Goal: Task Accomplishment & Management: Complete application form

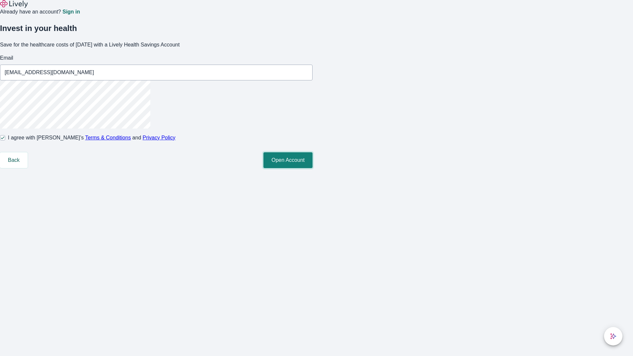
click at [313, 168] on button "Open Account" at bounding box center [288, 160] width 49 height 16
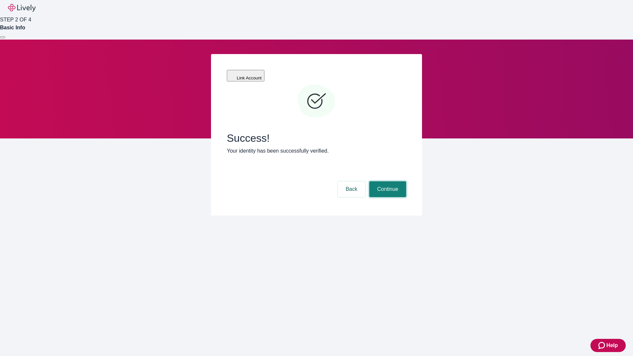
click at [387, 181] on button "Continue" at bounding box center [387, 189] width 37 height 16
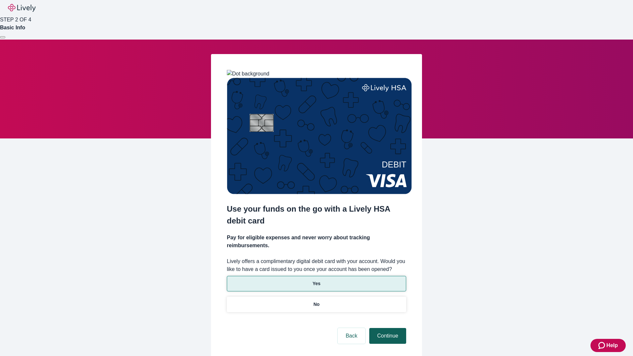
click at [316, 280] on p "Yes" at bounding box center [317, 283] width 8 height 7
click at [387, 328] on button "Continue" at bounding box center [387, 336] width 37 height 16
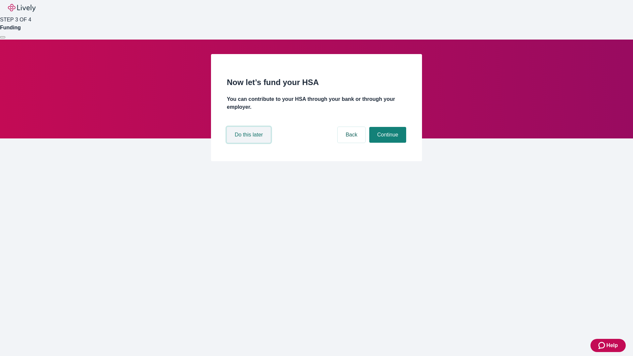
click at [250, 143] on button "Do this later" at bounding box center [249, 135] width 44 height 16
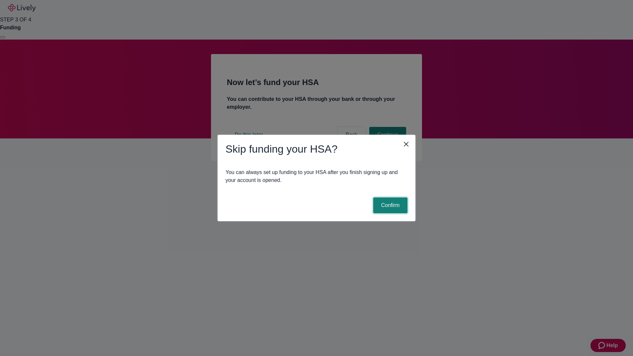
click at [390, 205] on button "Confirm" at bounding box center [390, 206] width 34 height 16
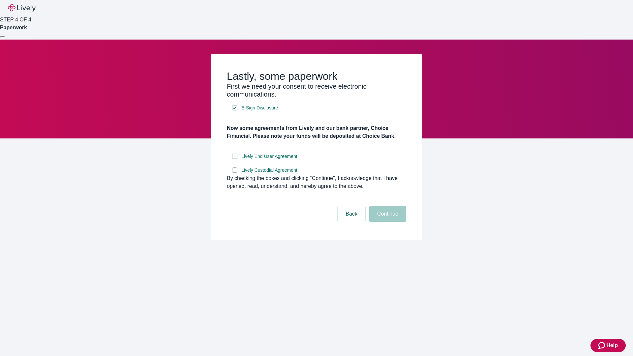
click at [235, 159] on input "Lively End User Agreement" at bounding box center [234, 156] width 5 height 5
checkbox input "true"
click at [235, 173] on input "Lively Custodial Agreement" at bounding box center [234, 170] width 5 height 5
checkbox input "true"
click at [387, 222] on button "Continue" at bounding box center [387, 214] width 37 height 16
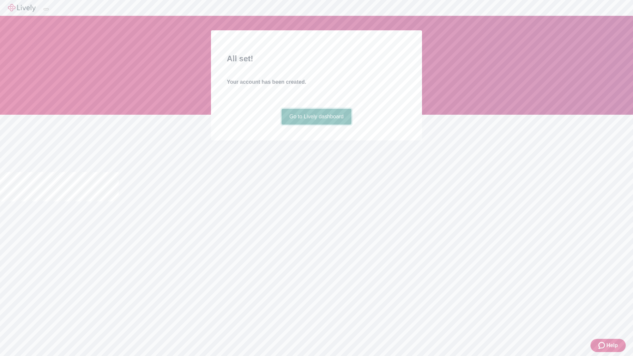
click at [316, 125] on link "Go to Lively dashboard" at bounding box center [317, 117] width 70 height 16
